Goal: Task Accomplishment & Management: Manage account settings

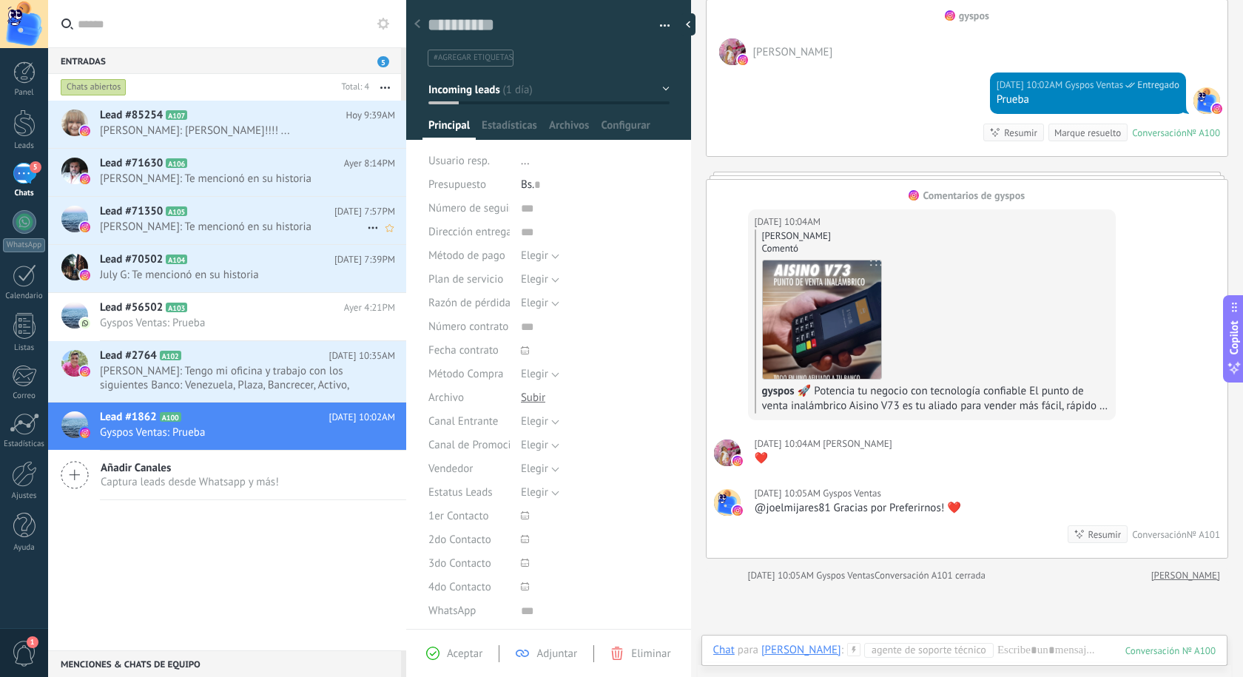
scroll to position [22, 0]
click at [532, 91] on button "Incoming leads" at bounding box center [549, 89] width 241 height 27
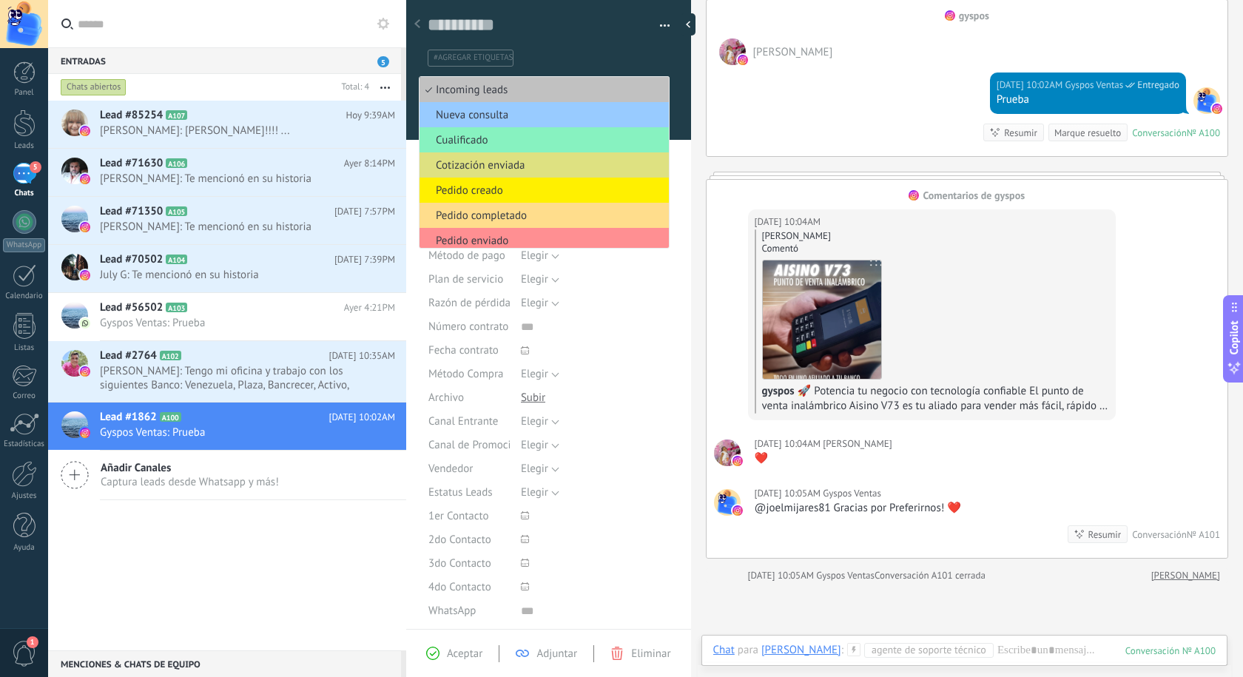
scroll to position [56, 0]
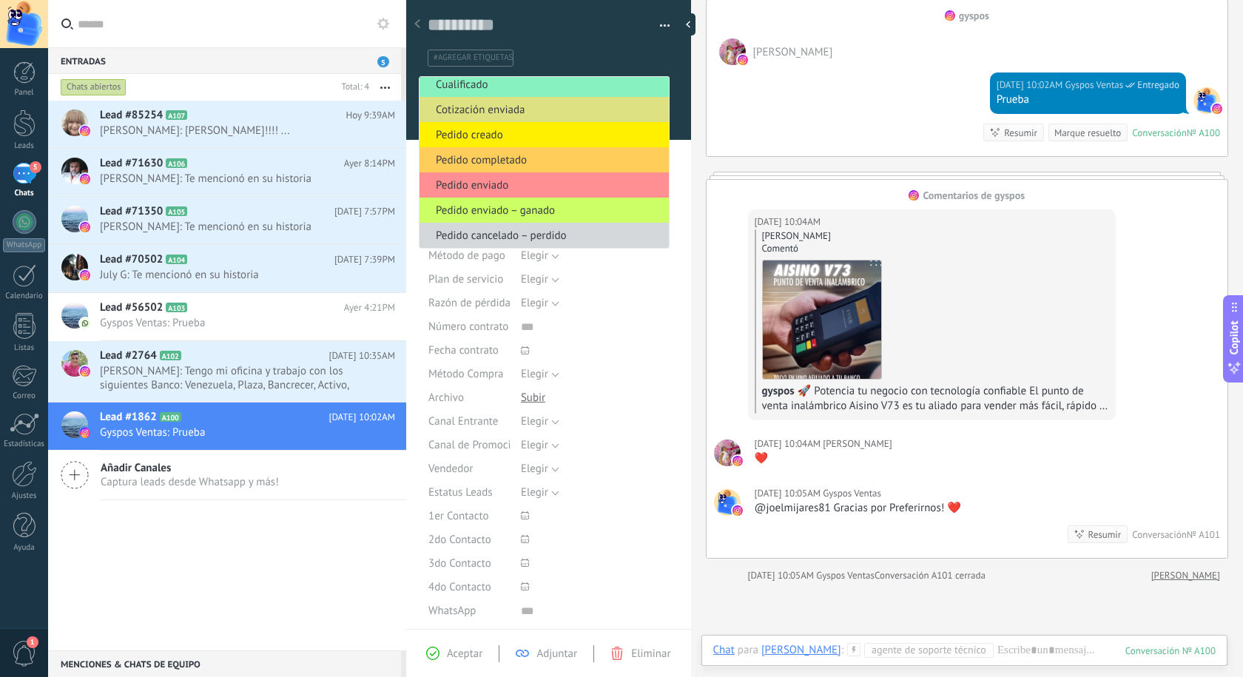
click at [1029, 261] on div "[PERSON_NAME] Comentó gyspos 🚀 Potencia tu negocio con tecnología confiable El …" at bounding box center [932, 321] width 355 height 184
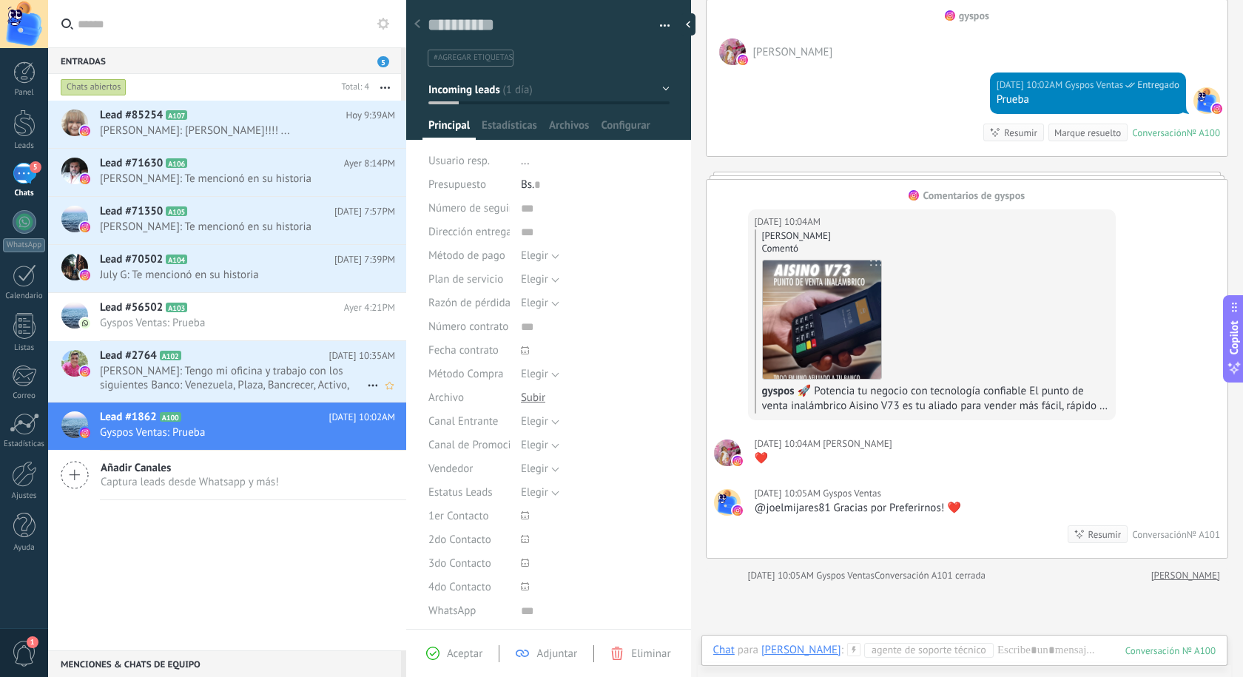
click at [218, 383] on span "[PERSON_NAME]: Tengo mi oficina y trabajo con los siguientes Banco: Venezuela, …" at bounding box center [233, 378] width 267 height 28
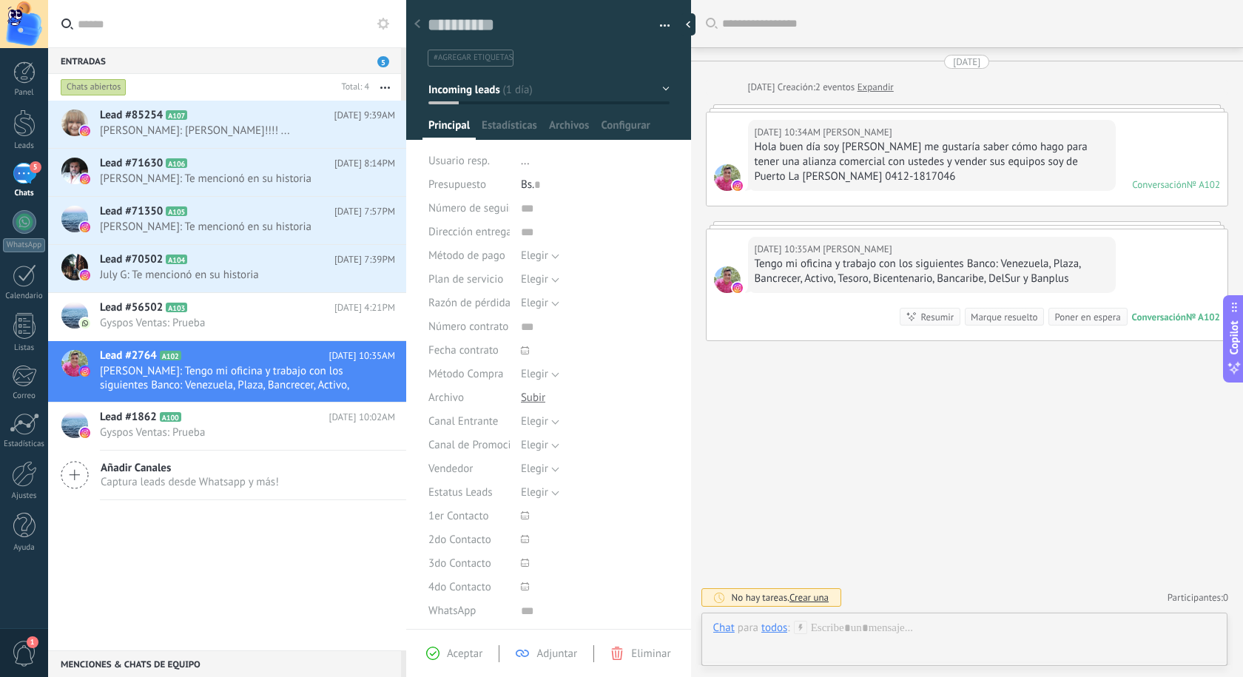
scroll to position [22, 0]
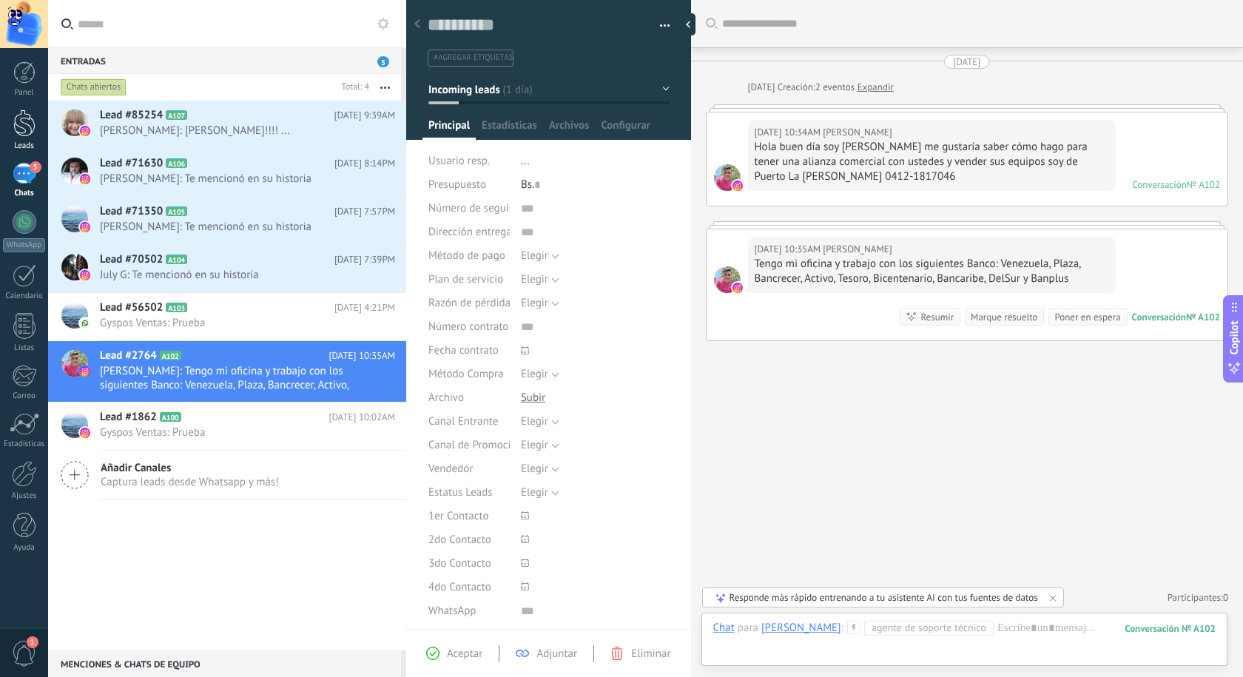
click at [31, 135] on div at bounding box center [24, 123] width 22 height 27
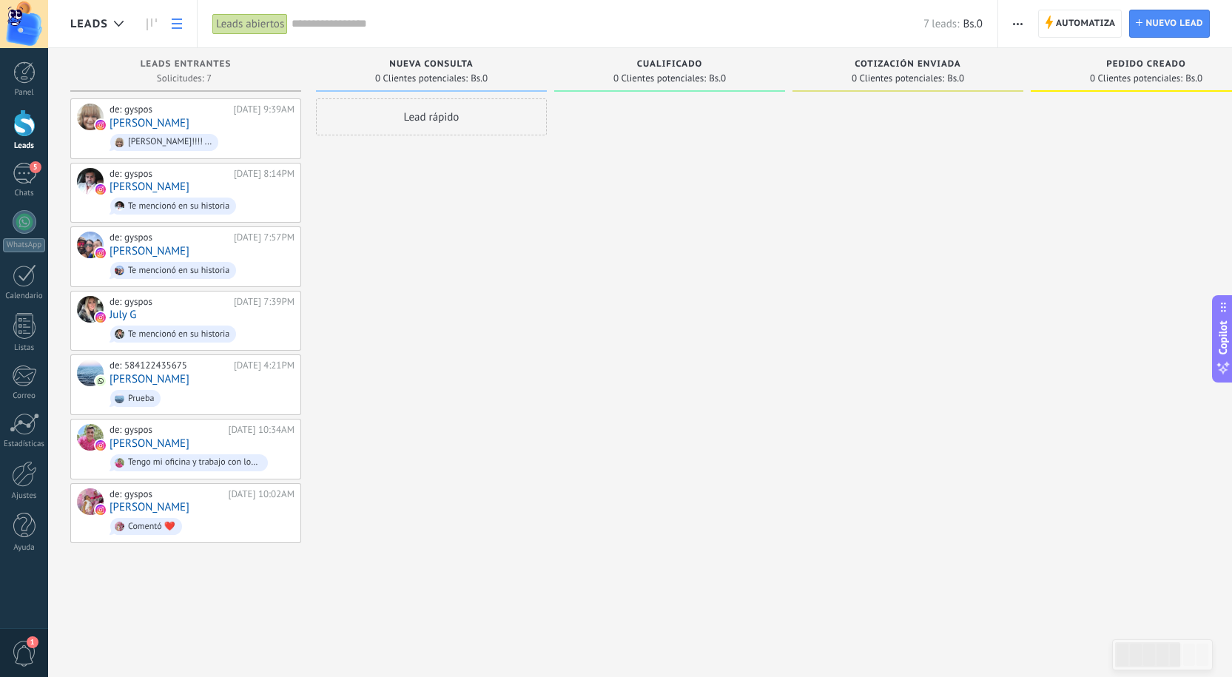
click at [182, 20] on link at bounding box center [176, 24] width 25 height 29
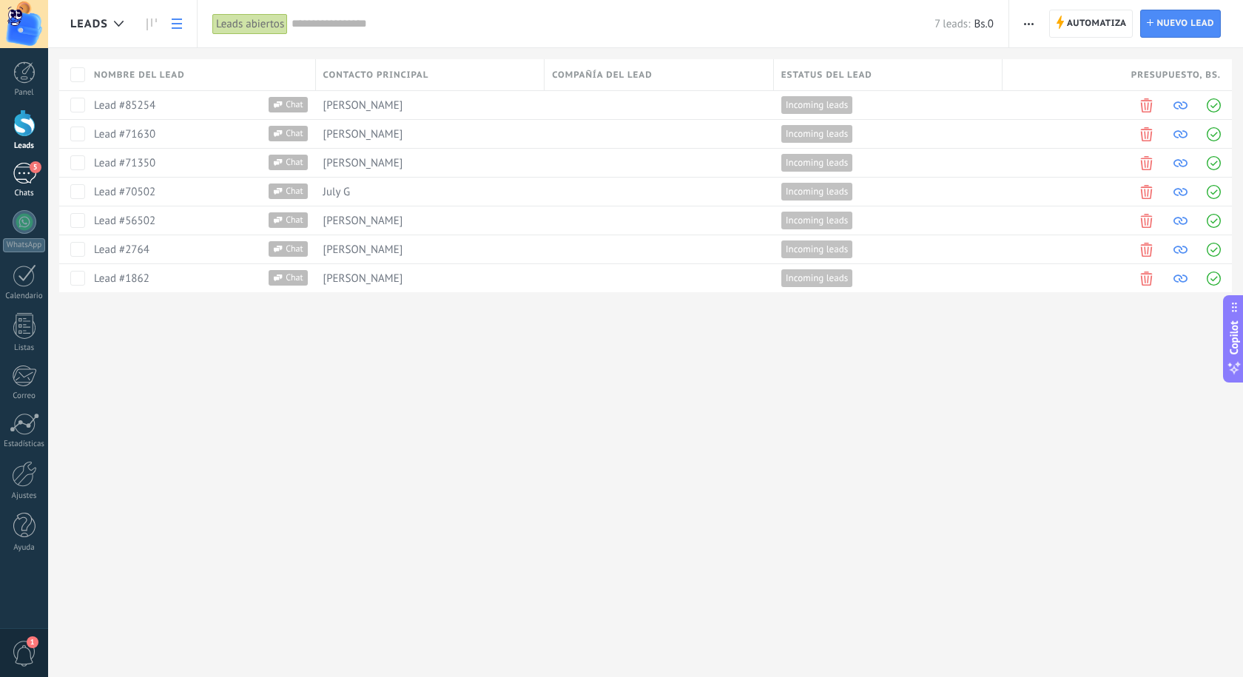
click at [19, 167] on div "5" at bounding box center [25, 173] width 24 height 21
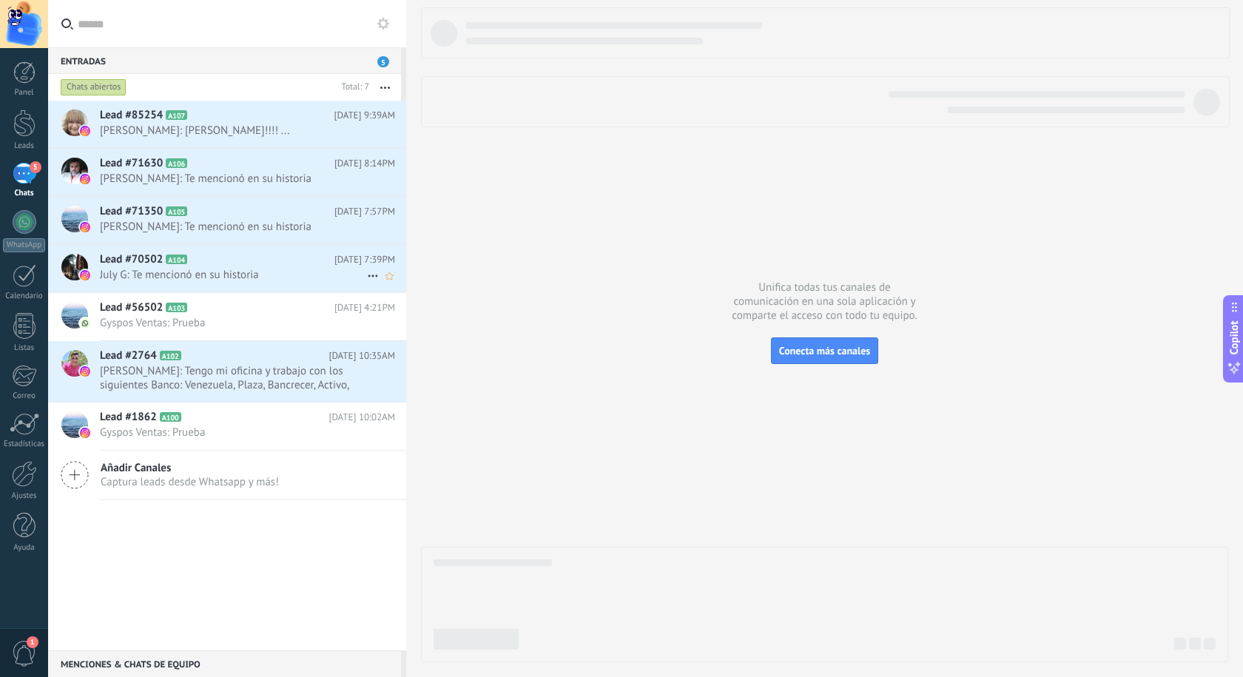
click at [207, 280] on span "July G: Te mencionó en su historia" at bounding box center [233, 275] width 267 height 14
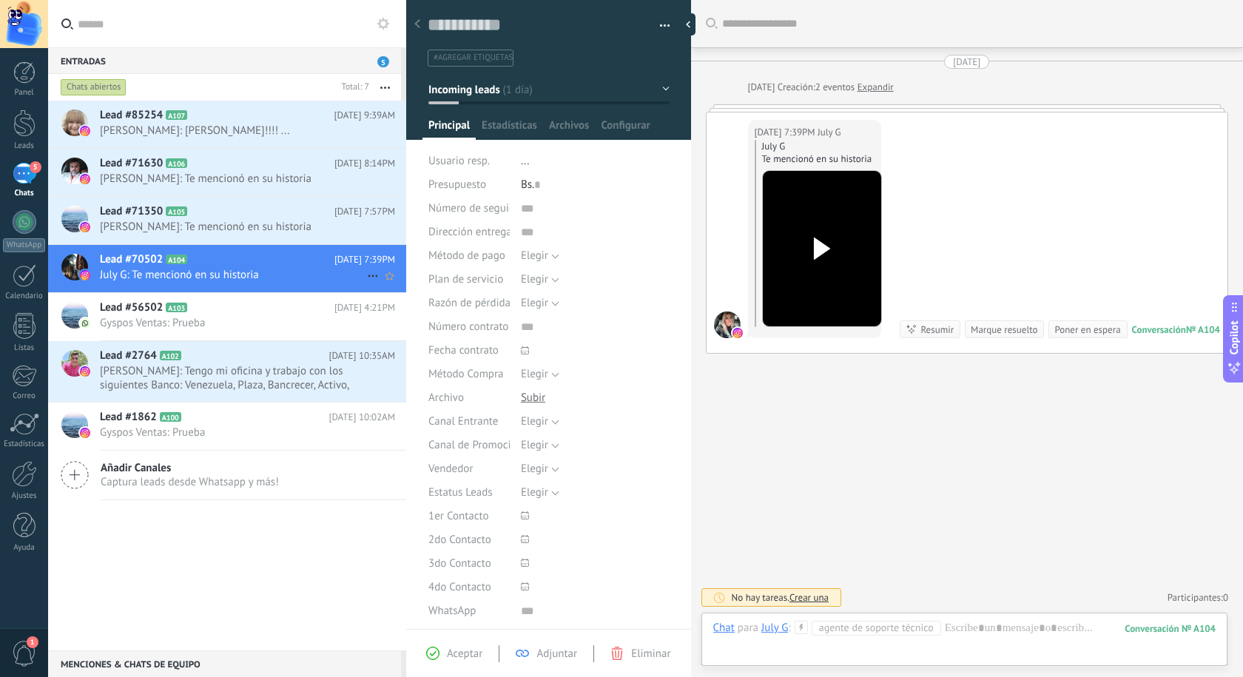
scroll to position [22, 0]
click at [194, 206] on icon at bounding box center [199, 211] width 15 height 15
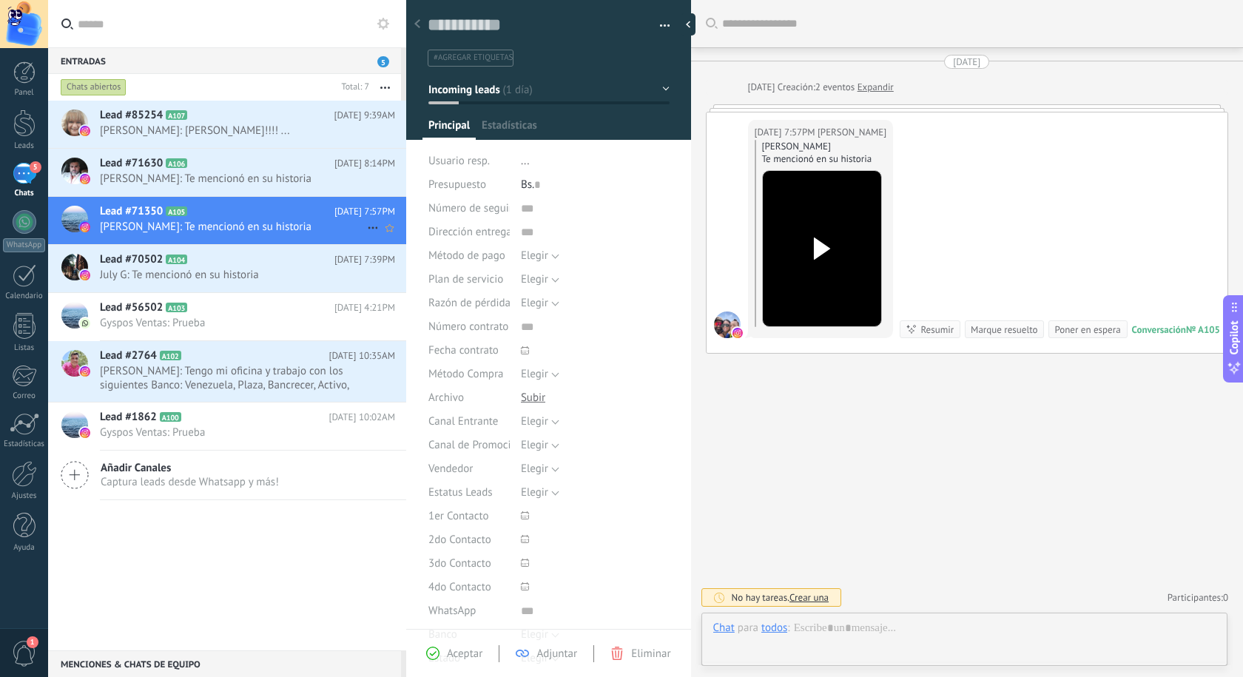
scroll to position [22, 0]
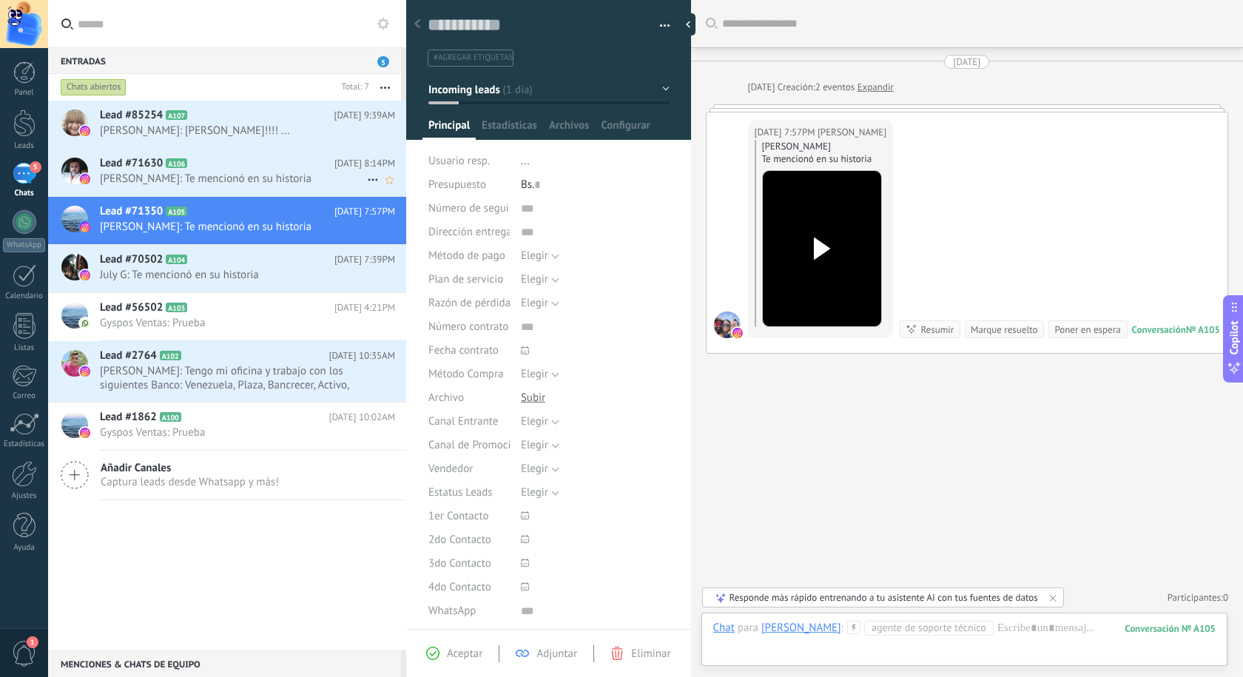
click at [184, 173] on span "[PERSON_NAME]: Te mencionó en su historia" at bounding box center [233, 179] width 267 height 14
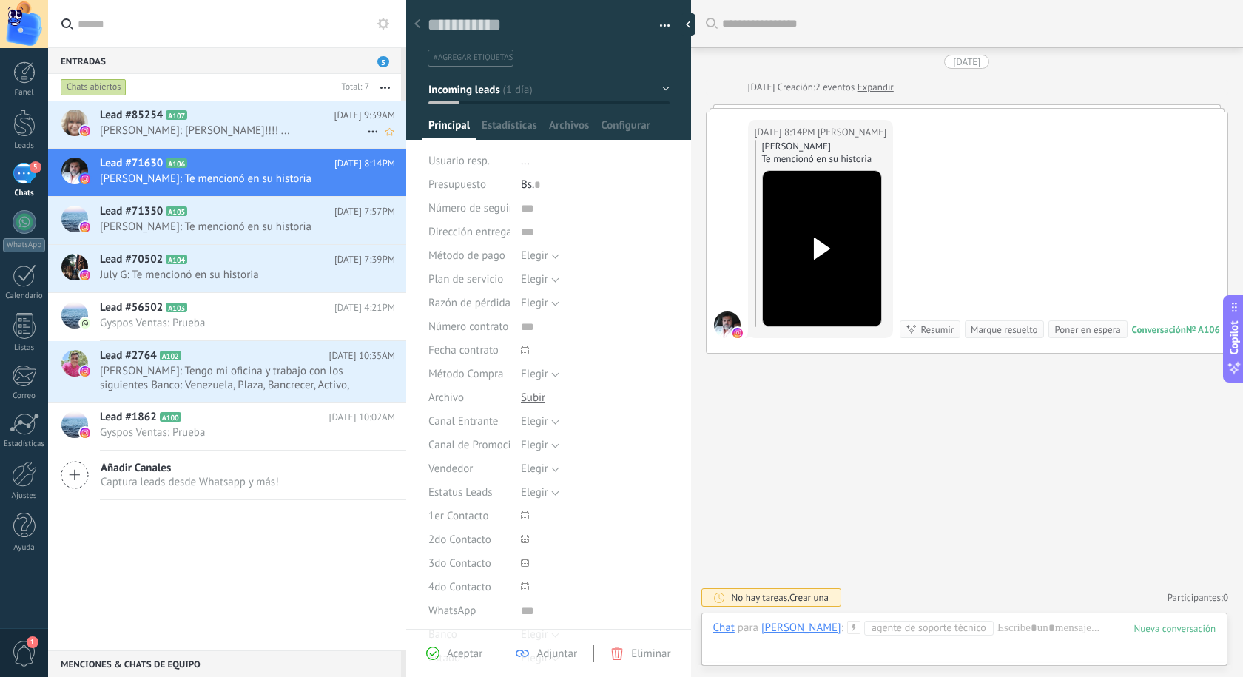
scroll to position [22, 0]
click at [200, 128] on span "[PERSON_NAME]: [PERSON_NAME]!!!! ..." at bounding box center [233, 131] width 267 height 14
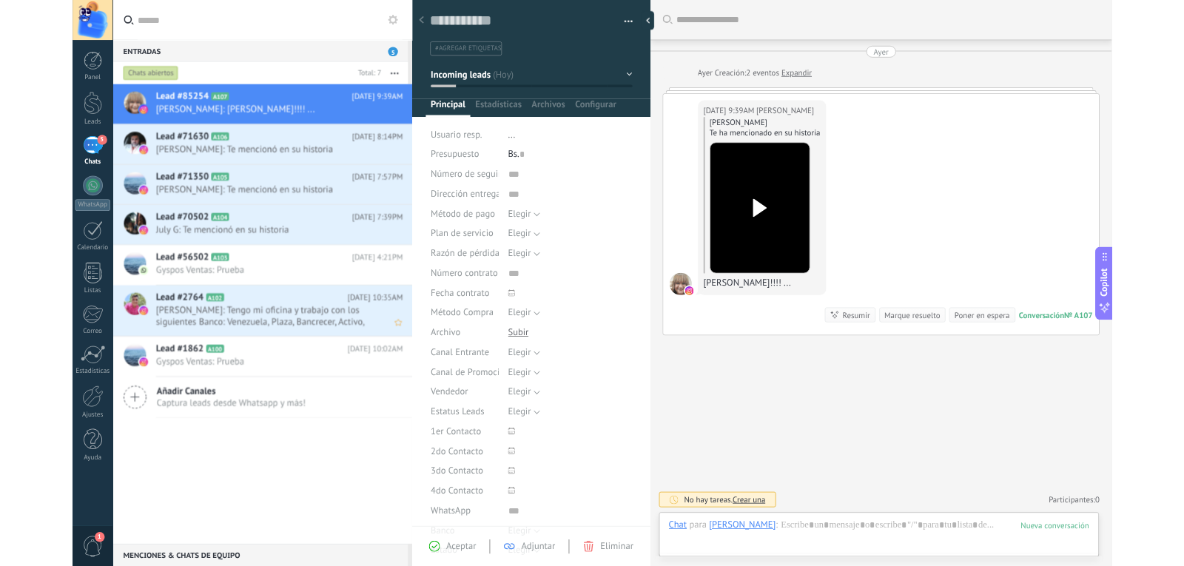
scroll to position [22, 0]
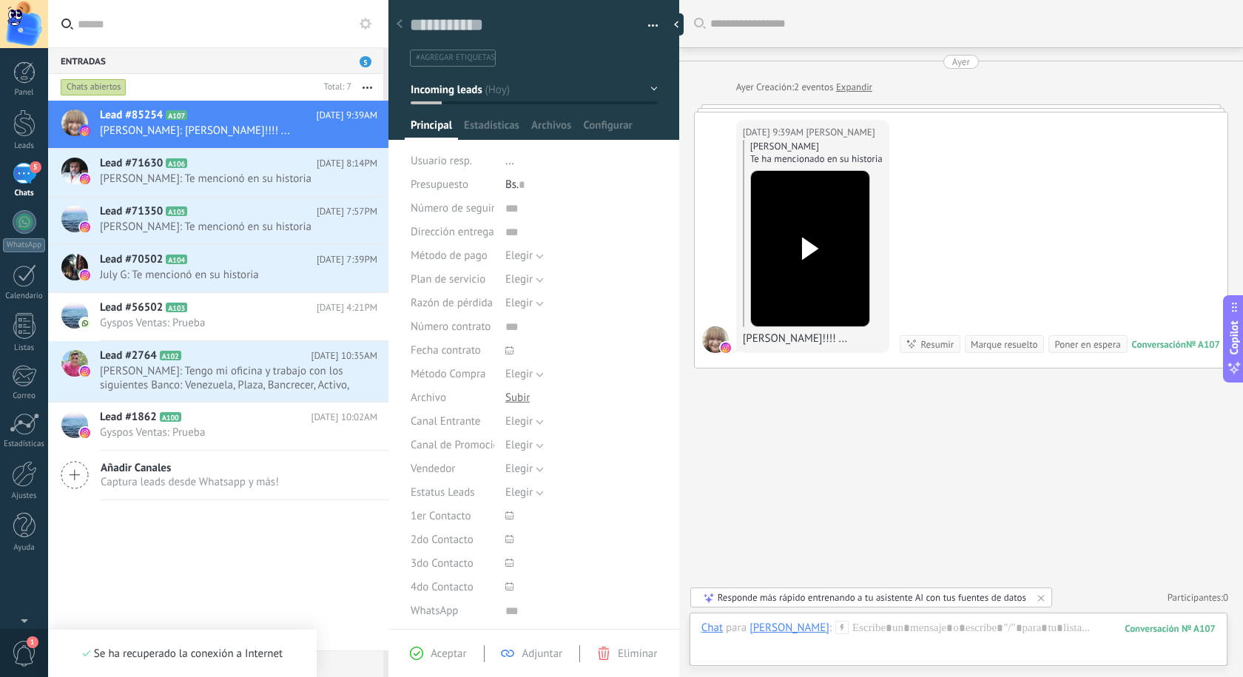
type textarea "**********"
